Goal: Task Accomplishment & Management: Use online tool/utility

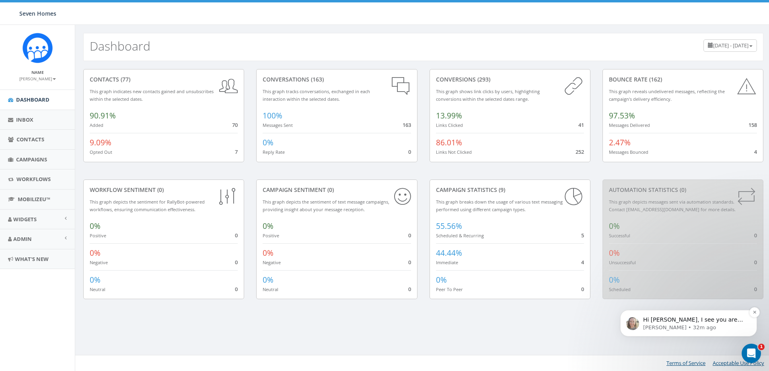
click at [685, 320] on span "Hi Nick, I see you are trying to change your payment info and the delete button…" at bounding box center [693, 344] width 100 height 54
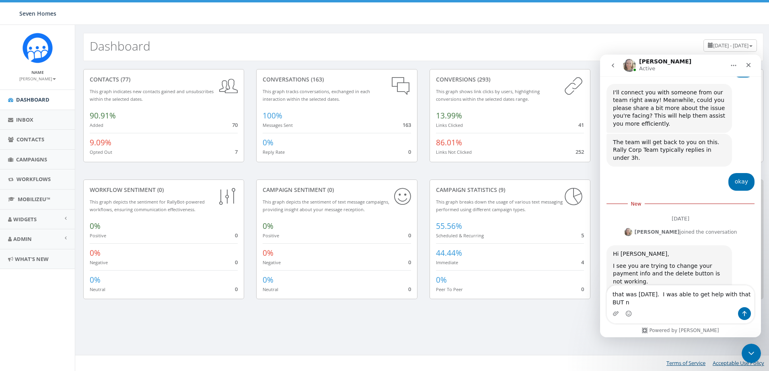
scroll to position [715, 0]
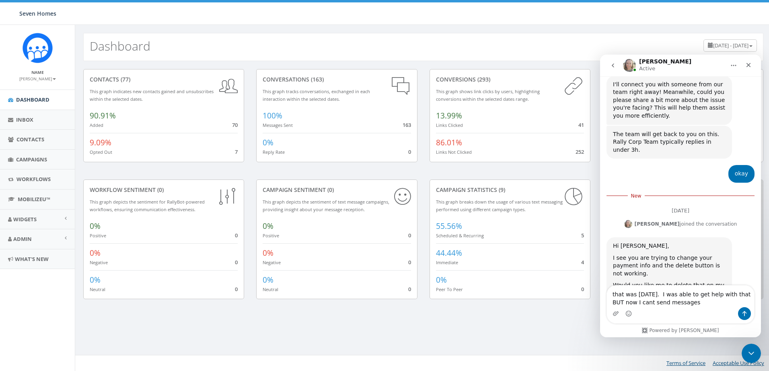
type textarea "that was [DATE]. I was able to get help with that BUT now I cant send messages"
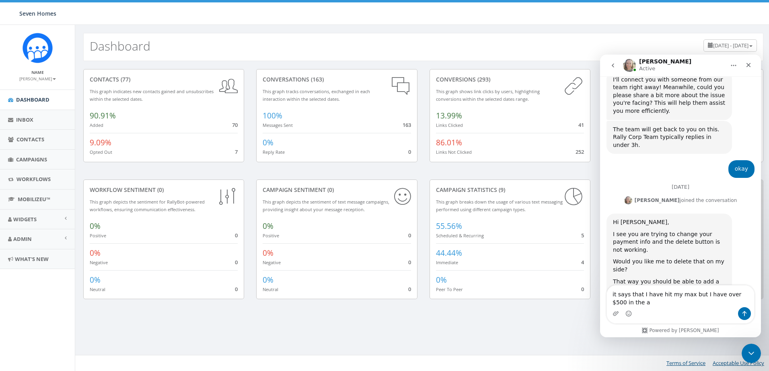
scroll to position [728, 0]
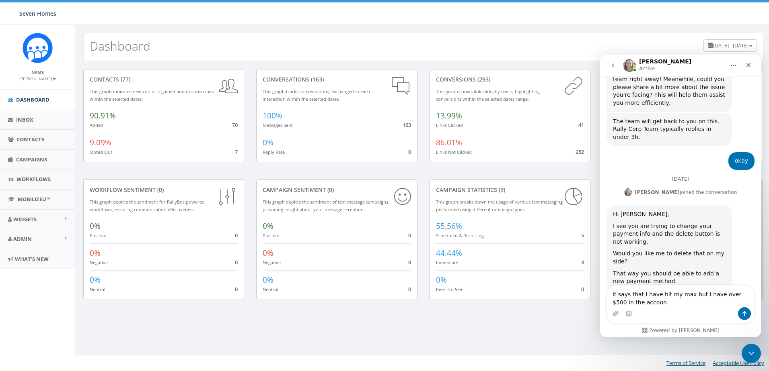
type textarea "it says that I have hit my max but I have over $500 in the account"
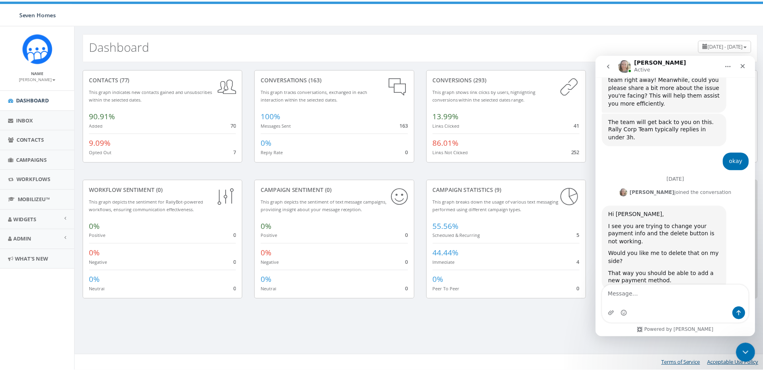
scroll to position [746, 0]
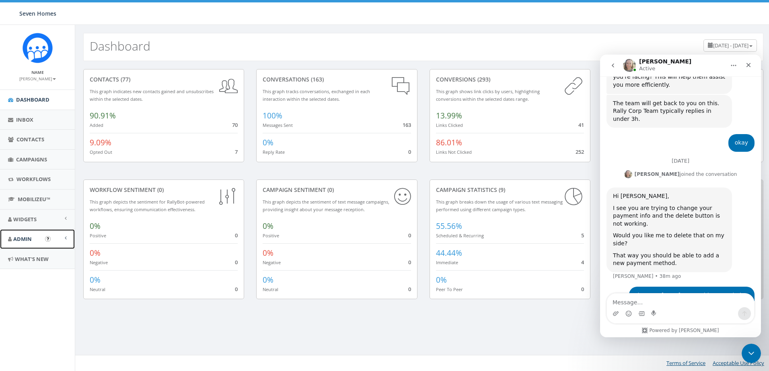
click at [31, 241] on span "Admin" at bounding box center [22, 239] width 18 height 7
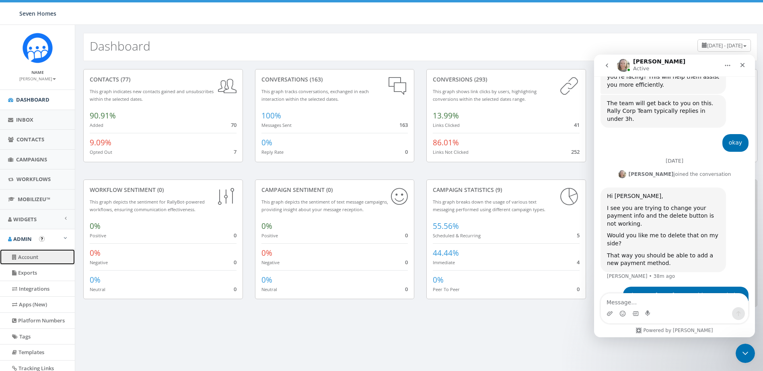
click at [37, 257] on link "Account" at bounding box center [37, 258] width 75 height 16
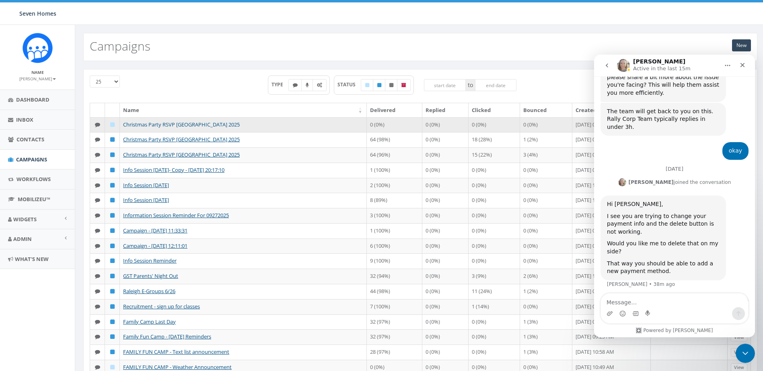
scroll to position [746, 0]
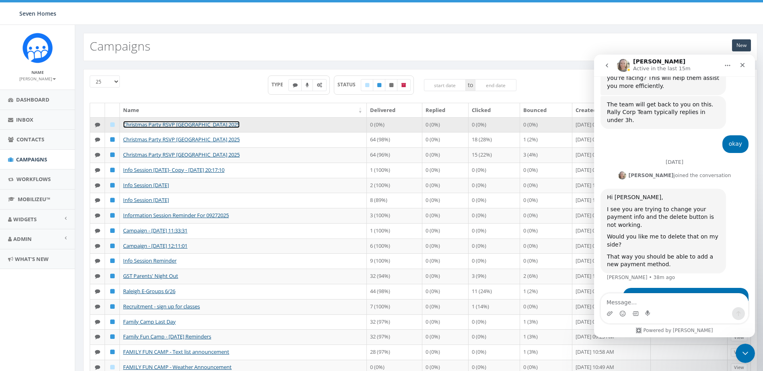
click at [183, 124] on link "Christmas Party RSVP [GEOGRAPHIC_DATA] 2025" at bounding box center [181, 124] width 117 height 7
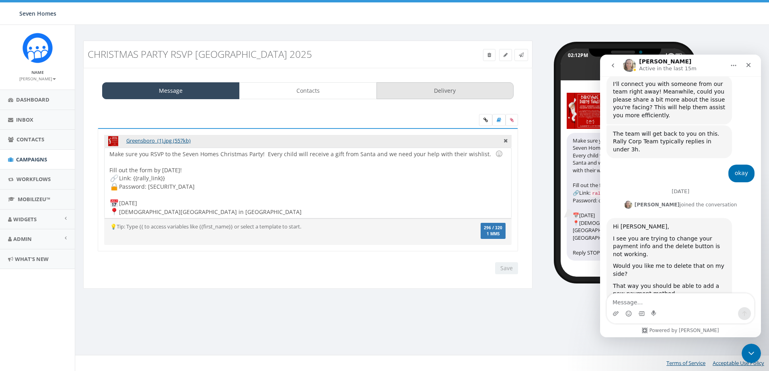
scroll to position [746, 0]
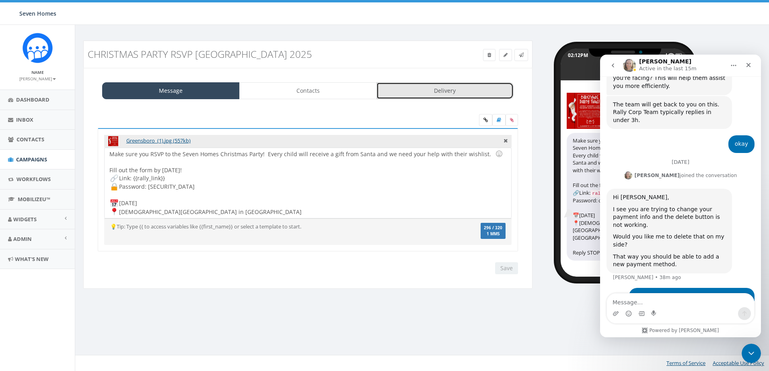
click at [432, 96] on link "Delivery" at bounding box center [444, 90] width 137 height 17
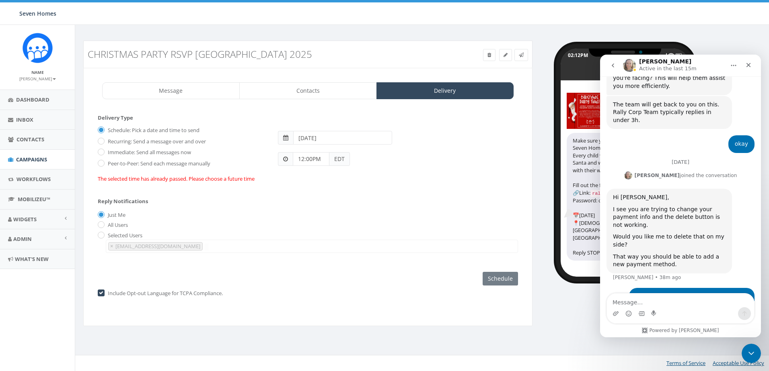
click at [312, 161] on input "12:00PM" at bounding box center [311, 159] width 37 height 14
click at [369, 87] on div "1 2 3 4 5 6 7 8 9 10 11 12 00 05 10 15 20 25 30 35 40 45 50 55" at bounding box center [338, 89] width 80 height 80
click at [341, 60] on div "1 2 3 4 5 6 7 8 9 10 11 12 00 05 10 15 20 25 30 35 40 45 50 55" at bounding box center [338, 89] width 80 height 80
click at [496, 277] on div "Schedule Launch Campaign Send Now Schedule" at bounding box center [499, 279] width 35 height 14
click at [506, 279] on div "Schedule Launch Campaign Send Now Schedule" at bounding box center [499, 279] width 35 height 14
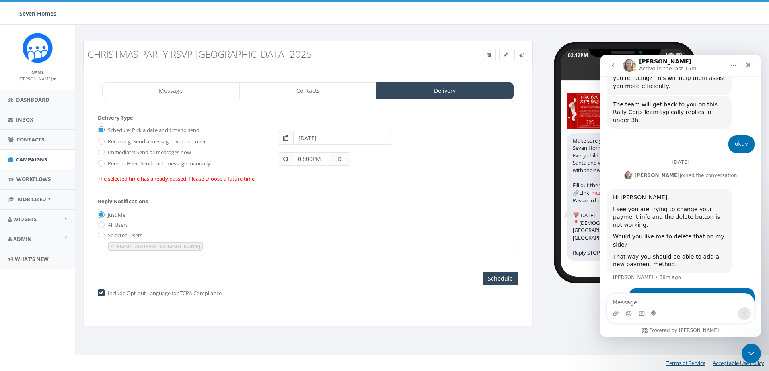
click at [316, 159] on input "03:00PM" at bounding box center [311, 159] width 37 height 14
click at [373, 90] on div "1 2 3 4 5 6 7 8 9 10 11 12 00 05 10 15 20 25 30 35 40 45 50 55" at bounding box center [338, 89] width 80 height 80
click at [367, 75] on div "1 2 3 4 5 6 7 8 9 10 11 12 00 05 10 15 20 25 30 35 40 45 50 55" at bounding box center [338, 89] width 80 height 80
type input "03:10PM"
drag, startPoint x: 466, startPoint y: 245, endPoint x: 472, endPoint y: 249, distance: 6.4
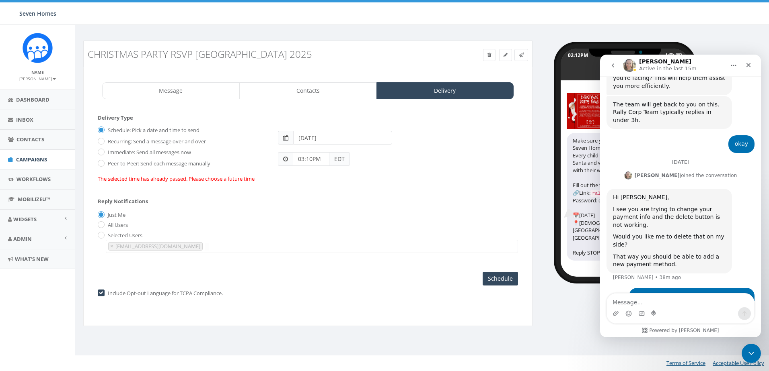
click at [467, 245] on span "× [EMAIL_ADDRESS][DOMAIN_NAME]" at bounding box center [312, 246] width 412 height 13
click at [503, 280] on div "Schedule Launch Campaign Send Now Schedule" at bounding box center [499, 279] width 35 height 14
click at [495, 275] on div "Schedule Launch Campaign Send Now Schedule" at bounding box center [499, 279] width 35 height 14
click at [142, 150] on label "Immediate: Send all messages now" at bounding box center [148, 153] width 85 height 8
click at [103, 150] on input "Immediate: Send all messages now" at bounding box center [100, 152] width 5 height 5
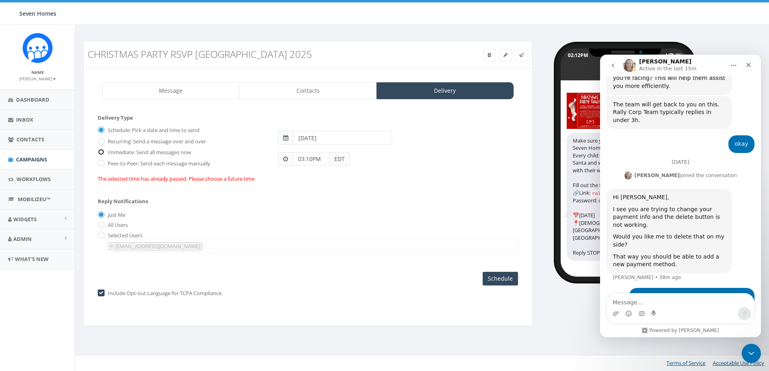
radio input "true"
click at [495, 280] on input "Send Now" at bounding box center [499, 279] width 38 height 14
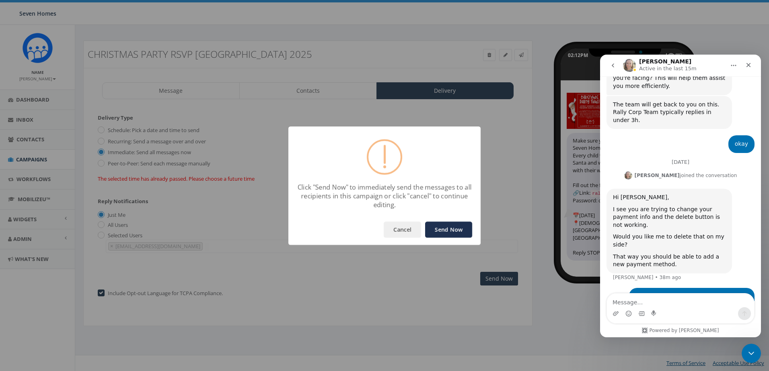
click at [444, 230] on button "Send Now" at bounding box center [448, 230] width 47 height 16
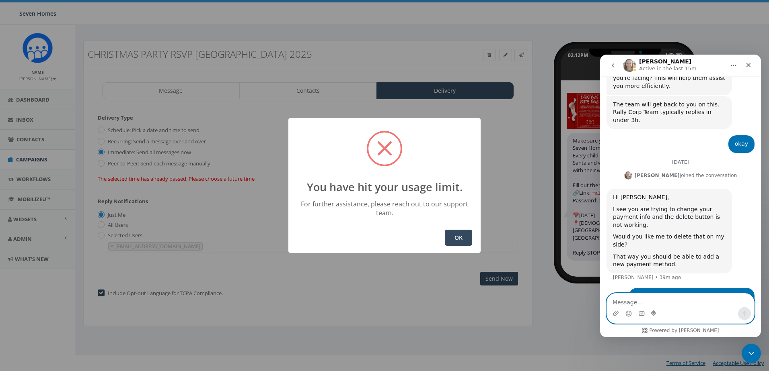
click at [646, 305] on textarea "Message…" at bounding box center [680, 301] width 147 height 14
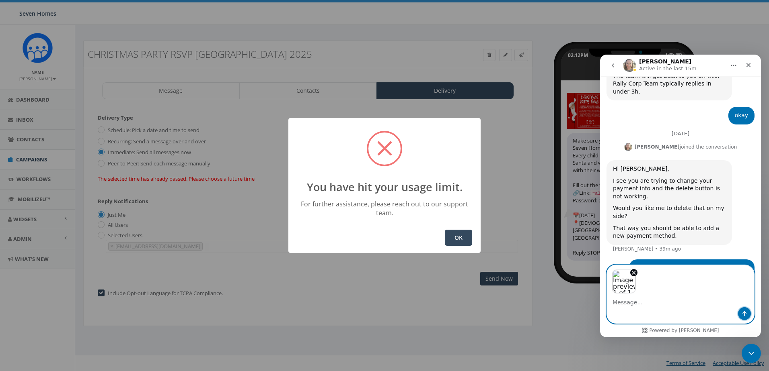
click at [740, 313] on button "Send a message…" at bounding box center [744, 314] width 13 height 13
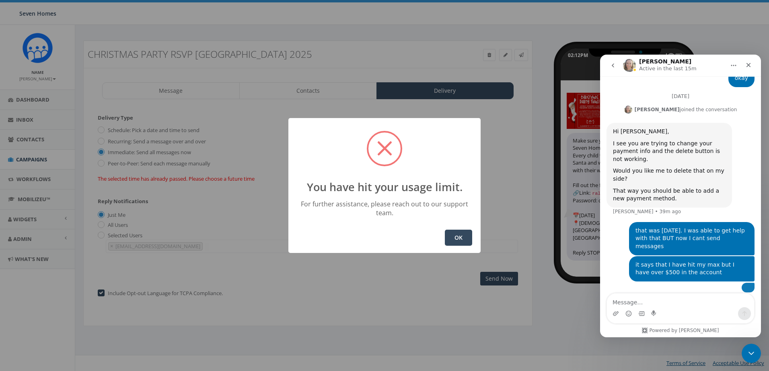
scroll to position [833, 0]
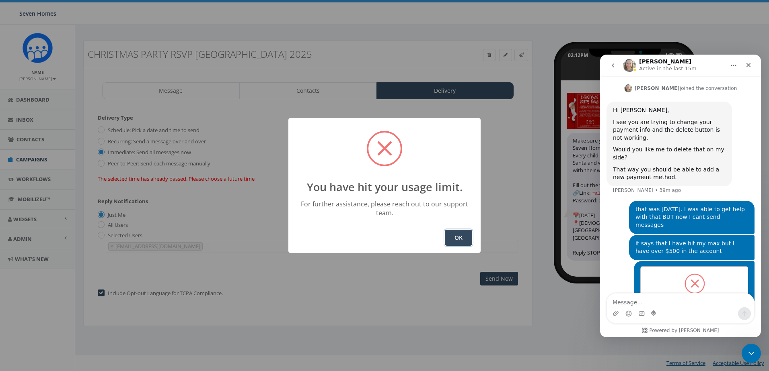
click at [458, 236] on button "OK" at bounding box center [458, 238] width 27 height 16
